Goal: Communication & Community: Answer question/provide support

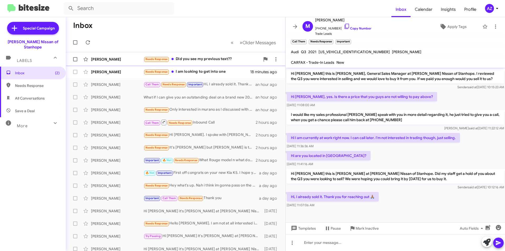
click at [130, 59] on div "[PERSON_NAME]" at bounding box center [117, 59] width 53 height 5
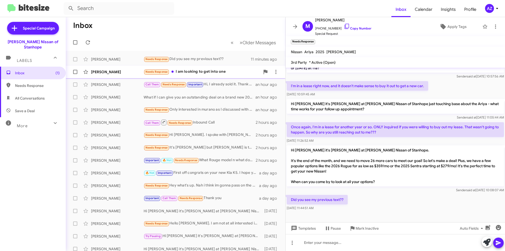
click at [123, 71] on div "[PERSON_NAME]" at bounding box center [117, 71] width 53 height 5
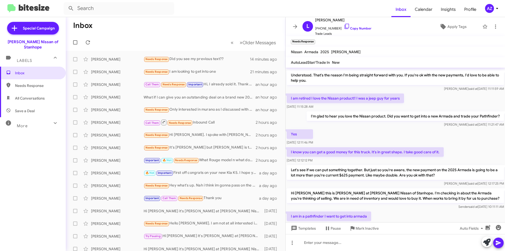
scroll to position [230, 0]
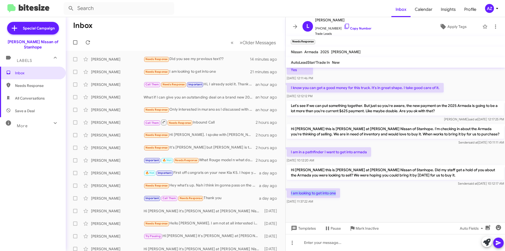
drag, startPoint x: 339, startPoint y: 188, endPoint x: 291, endPoint y: 189, distance: 48.2
click at [291, 189] on p "I am looking to get into one" at bounding box center [313, 192] width 53 height 9
click at [352, 192] on div "I am looking to get into one [DATE] 11:37:22 AM" at bounding box center [395, 196] width 219 height 18
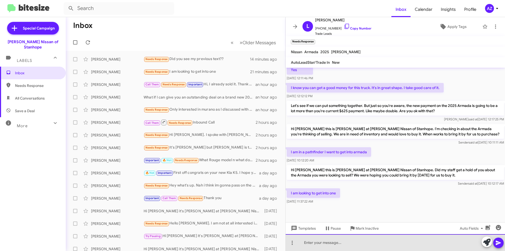
click at [322, 244] on div at bounding box center [395, 242] width 219 height 17
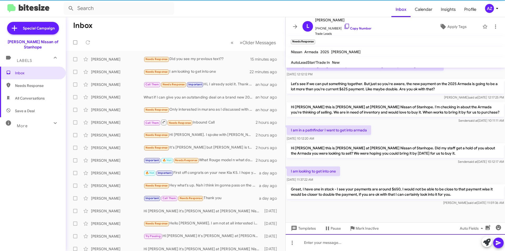
scroll to position [254, 0]
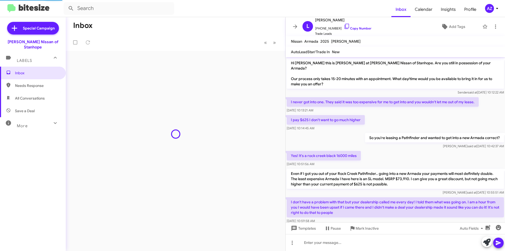
scroll to position [244, 0]
